Goal: Task Accomplishment & Management: Manage account settings

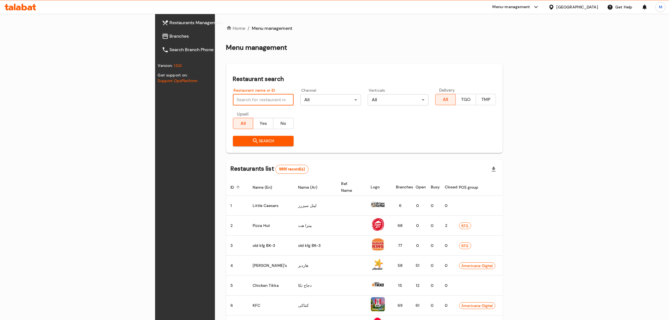
click at [233, 103] on input "search" at bounding box center [263, 99] width 61 height 11
paste input "Wooden Bakery"
type input "Wooden Bakery"
click button "Search" at bounding box center [263, 141] width 61 height 10
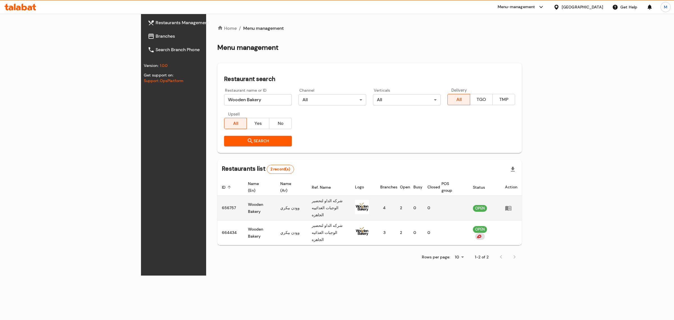
click at [501, 195] on td "OPEN" at bounding box center [484, 207] width 32 height 25
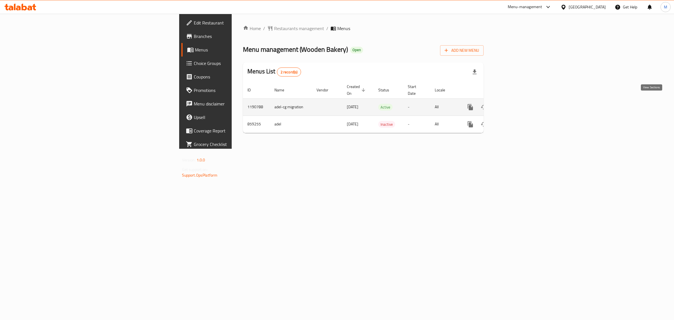
click at [518, 100] on link "enhanced table" at bounding box center [510, 106] width 13 height 13
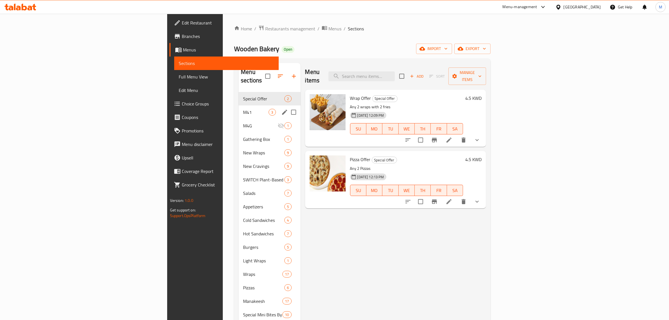
click at [238, 110] on div "M41 3" at bounding box center [269, 111] width 62 height 13
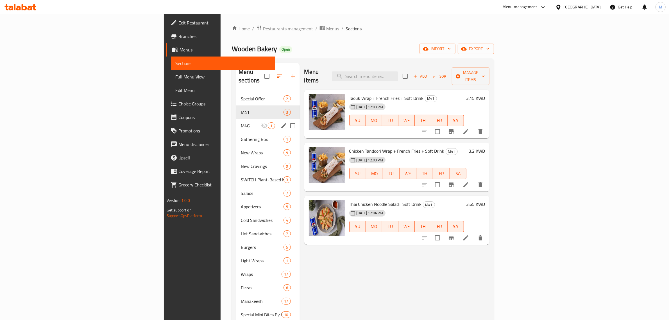
click at [236, 119] on div "M4G 1" at bounding box center [267, 125] width 63 height 13
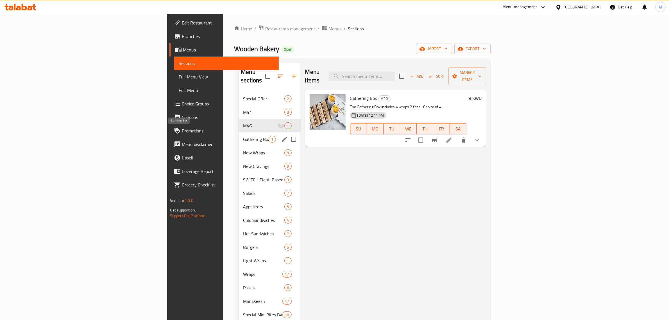
click at [243, 136] on span "Gathering Box" at bounding box center [256, 139] width 26 height 7
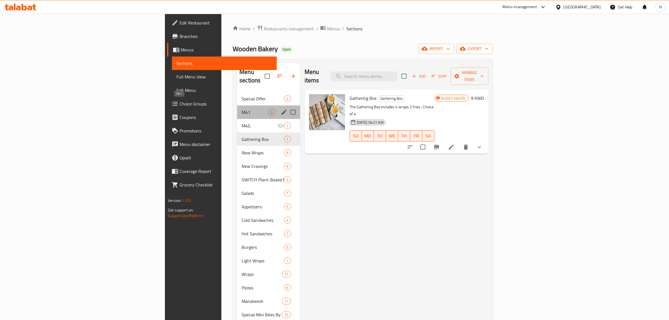
click at [242, 109] on span "M41" at bounding box center [255, 112] width 26 height 7
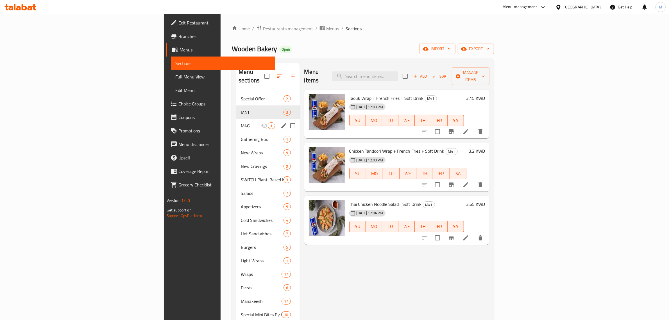
click at [236, 119] on div "M4G 1" at bounding box center [267, 125] width 63 height 13
